Goal: Information Seeking & Learning: Learn about a topic

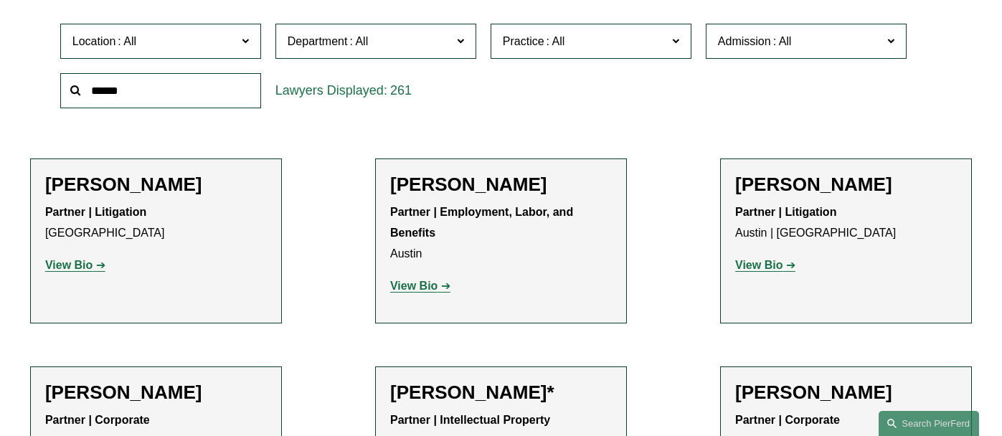
scroll to position [445, 0]
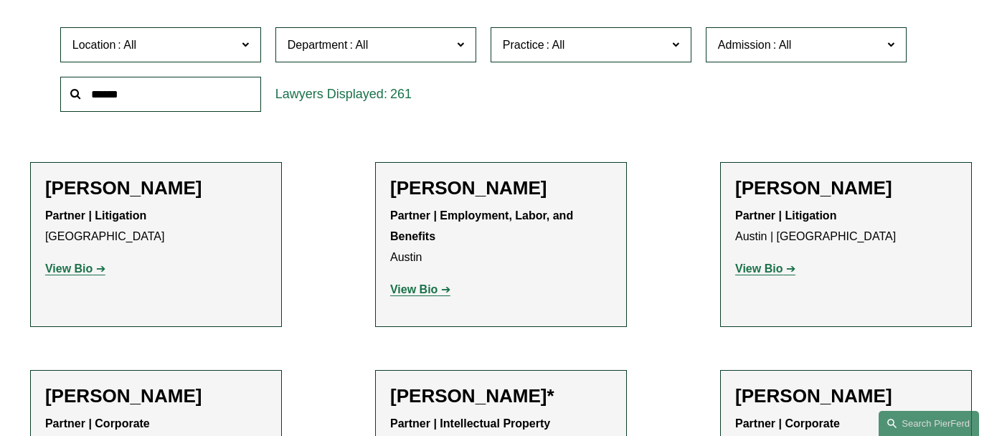
click at [159, 99] on input "text" at bounding box center [160, 94] width 201 height 35
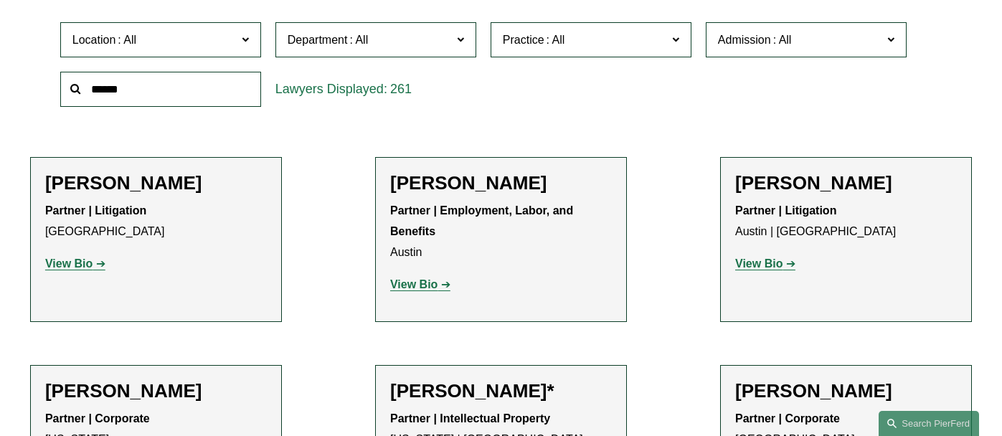
click at [159, 99] on input "text" at bounding box center [160, 89] width 201 height 35
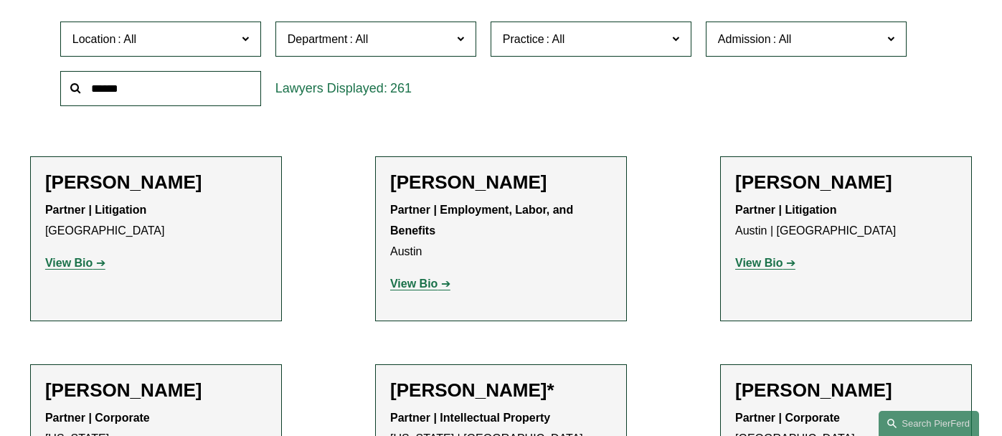
scroll to position [450, 0]
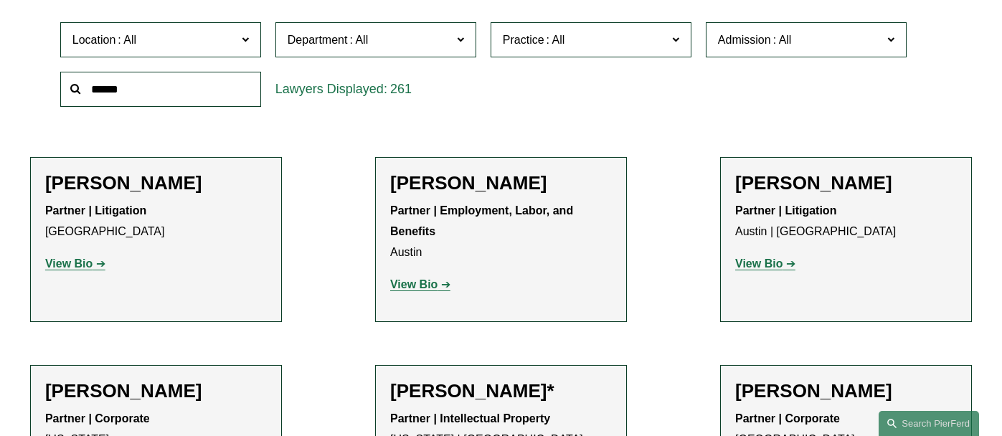
click at [204, 38] on span "Location" at bounding box center [154, 39] width 164 height 19
click at [0, 0] on link "[GEOGRAPHIC_DATA]" at bounding box center [0, 0] width 0 height 0
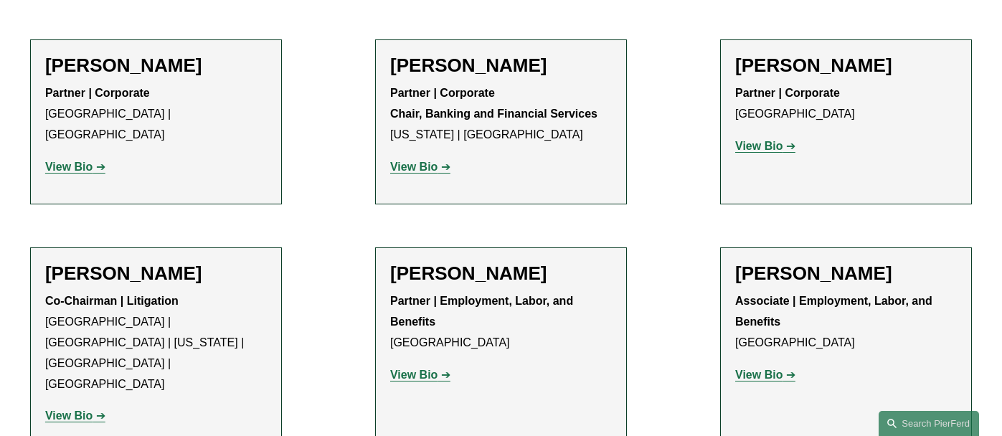
scroll to position [577, 0]
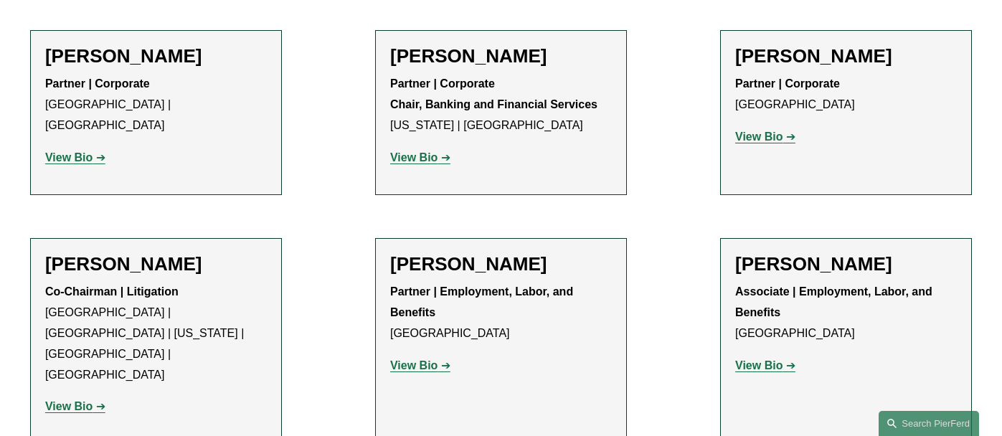
click at [94, 151] on link "View Bio" at bounding box center [75, 157] width 60 height 12
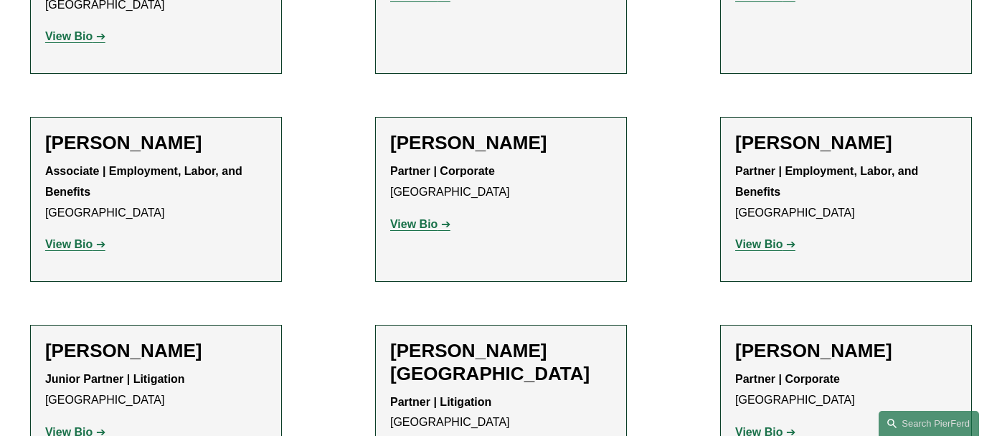
scroll to position [956, 0]
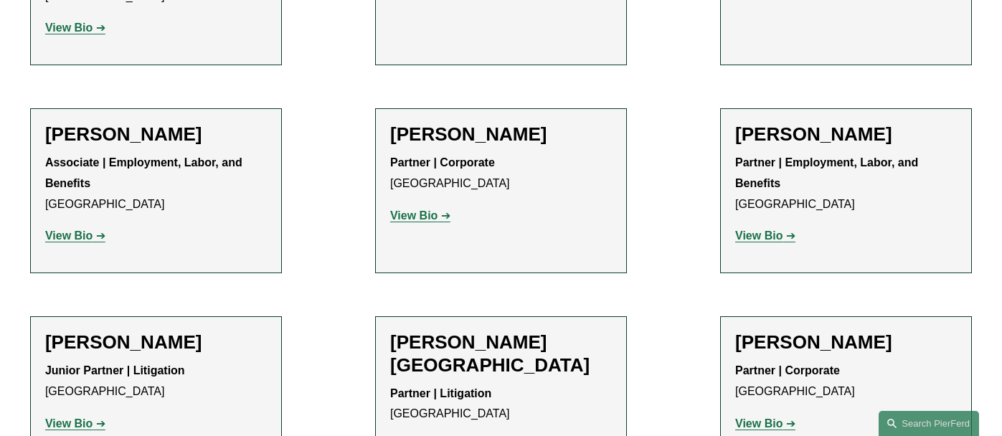
click at [94, 230] on link "View Bio" at bounding box center [75, 236] width 60 height 12
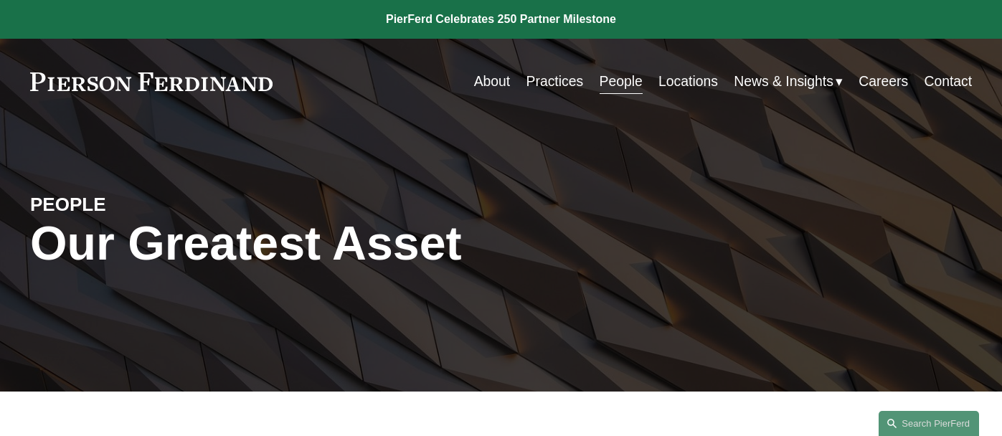
scroll to position [0, 0]
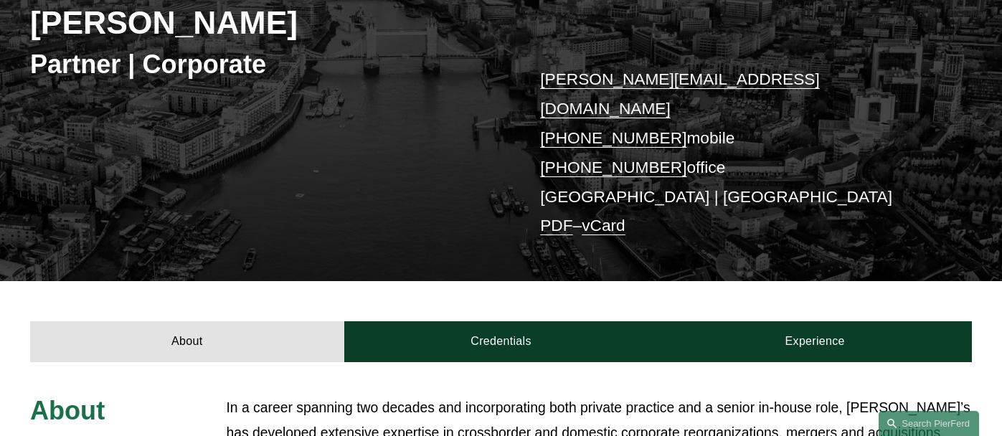
scroll to position [248, 0]
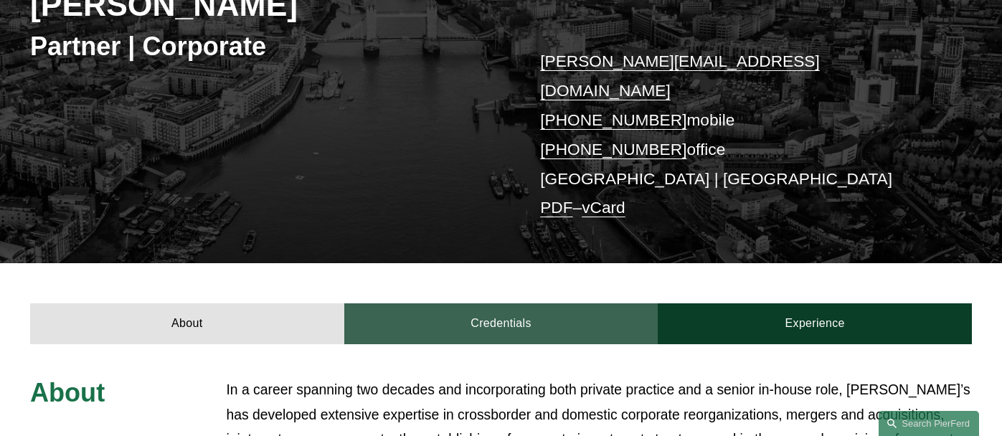
click at [486, 304] on link "Credentials" at bounding box center [501, 324] width 314 height 40
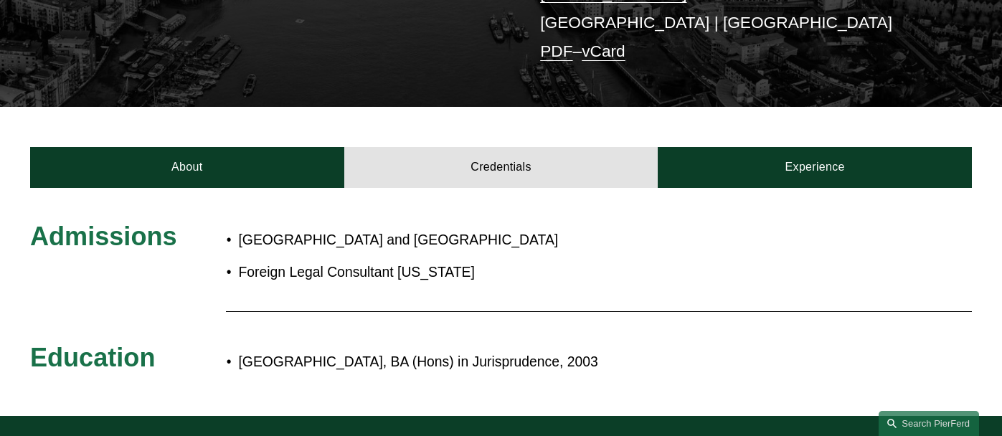
scroll to position [405, 0]
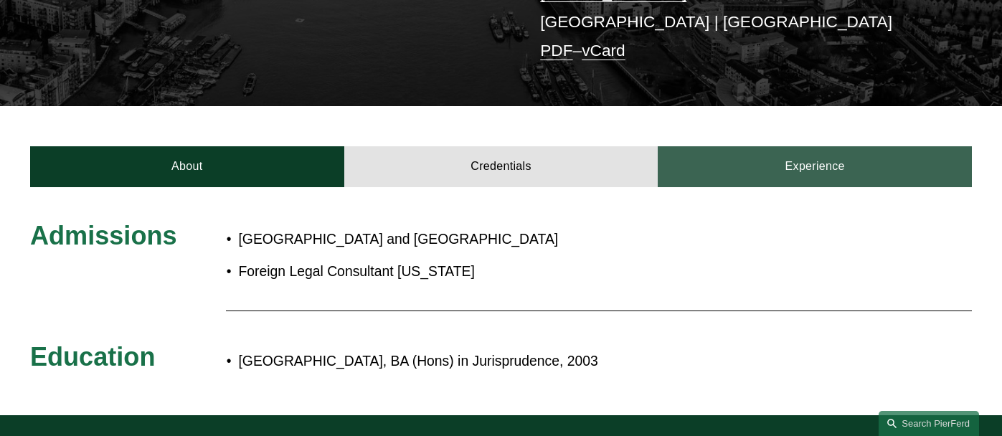
click at [789, 146] on link "Experience" at bounding box center [815, 166] width 314 height 40
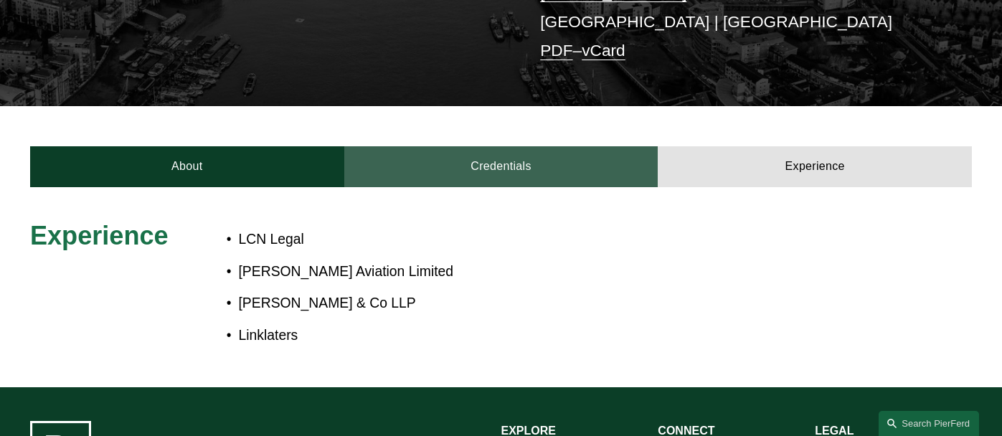
click at [476, 146] on link "Credentials" at bounding box center [501, 166] width 314 height 40
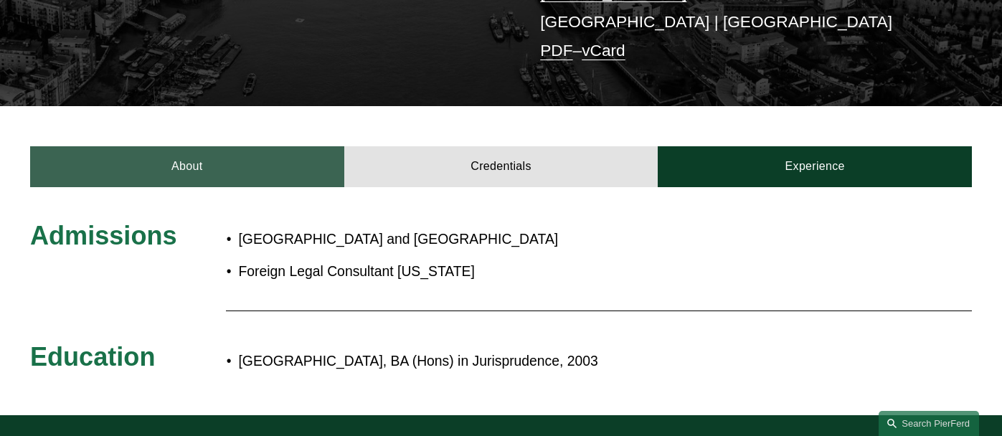
click at [197, 146] on link "About" at bounding box center [187, 166] width 314 height 40
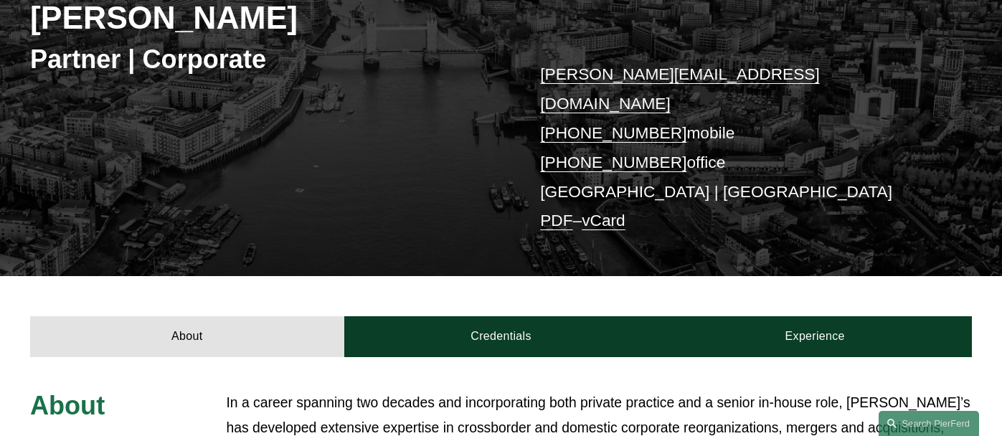
scroll to position [233, 0]
